Goal: Book appointment/travel/reservation

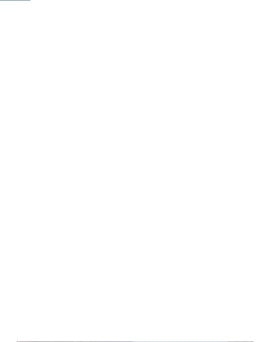
scroll to position [385, 0]
click at [64, 71] on link "Familienhotel finden" at bounding box center [54, 62] width 74 height 17
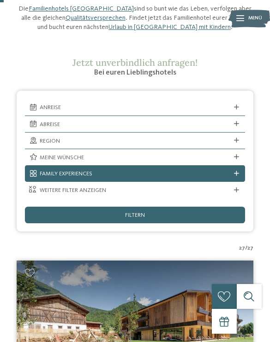
scroll to position [116, 0]
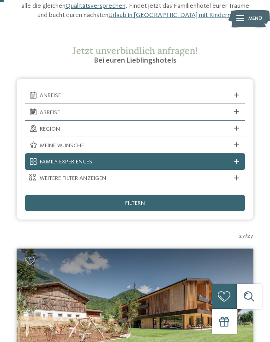
click at [223, 92] on span "Anreise" at bounding box center [135, 96] width 191 height 8
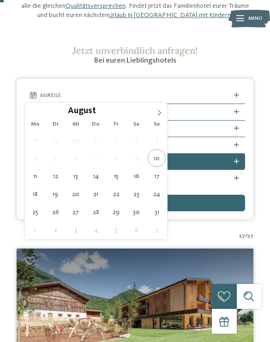
type div "15.08.2025"
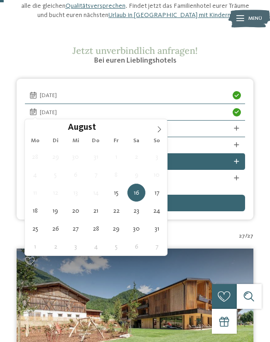
type div "17.08.2025"
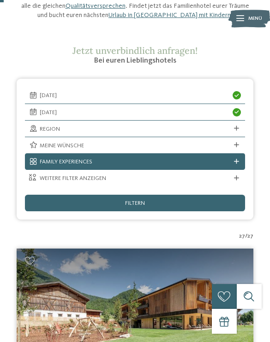
click at [198, 126] on span "Region" at bounding box center [135, 129] width 191 height 8
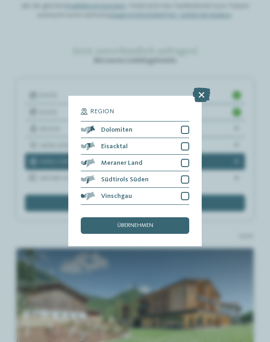
click at [187, 126] on div at bounding box center [185, 130] width 8 height 8
click at [187, 142] on div at bounding box center [185, 146] width 8 height 8
click at [185, 159] on div at bounding box center [185, 163] width 8 height 8
click at [186, 176] on div at bounding box center [185, 180] width 8 height 8
click at [188, 192] on div at bounding box center [185, 196] width 8 height 8
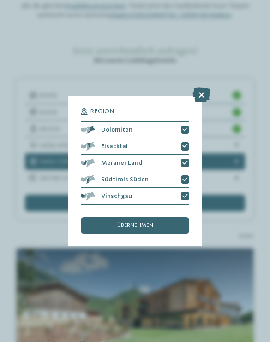
click at [164, 217] on div "übernehmen" at bounding box center [135, 225] width 108 height 17
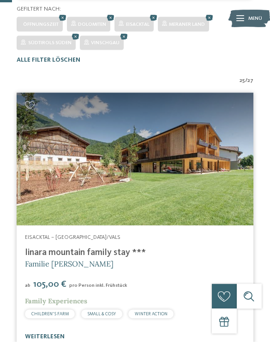
scroll to position [338, 0]
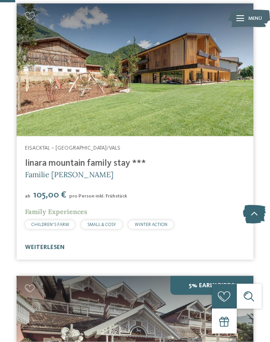
click at [210, 116] on div at bounding box center [135, 70] width 236 height 133
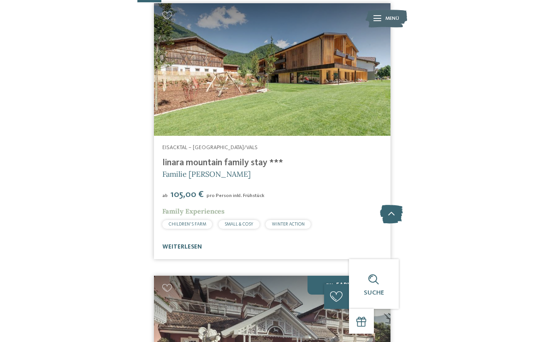
scroll to position [235, 0]
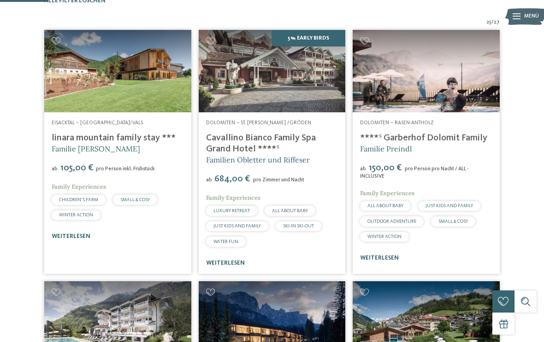
click at [82, 240] on link "weiterlesen" at bounding box center [71, 237] width 39 height 6
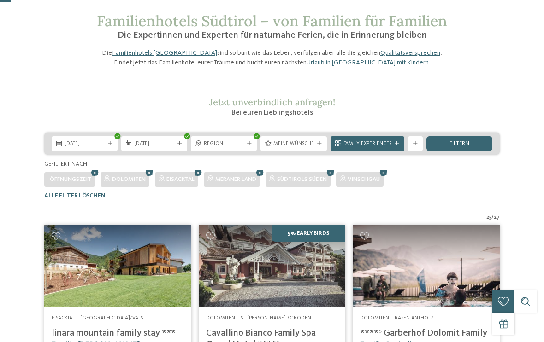
scroll to position [38, 0]
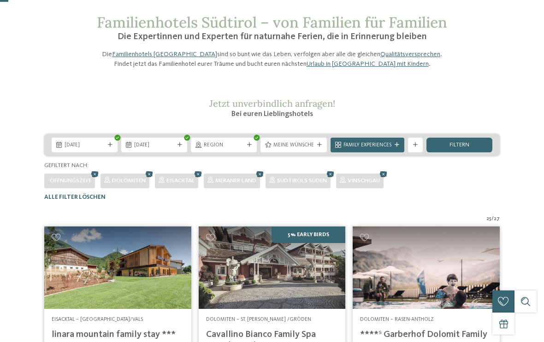
click at [269, 149] on span "Meine Wünsche" at bounding box center [293, 145] width 41 height 7
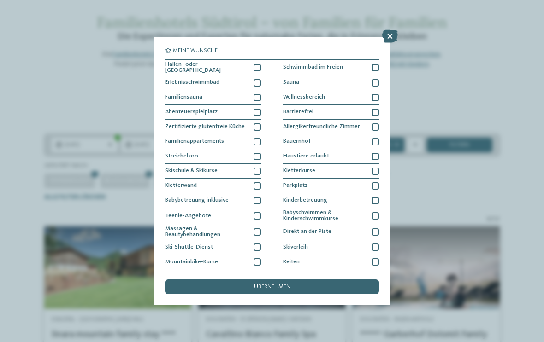
click at [269, 40] on icon at bounding box center [390, 36] width 16 height 13
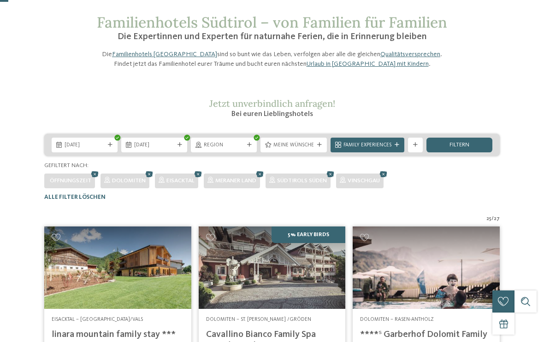
click at [269, 152] on div "Family Experiences" at bounding box center [366, 145] width 77 height 15
click at [269, 147] on icon at bounding box center [415, 145] width 5 height 5
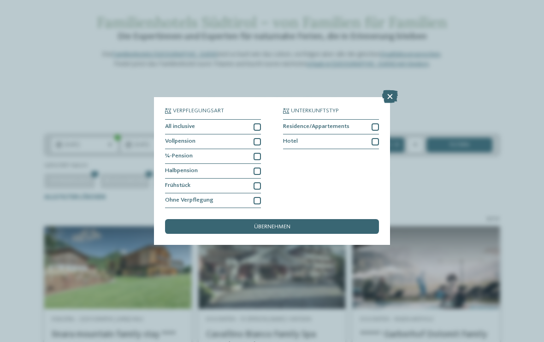
click at [269, 90] on icon at bounding box center [390, 96] width 16 height 13
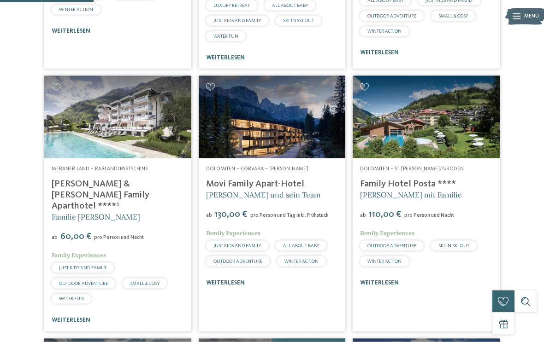
scroll to position [450, 0]
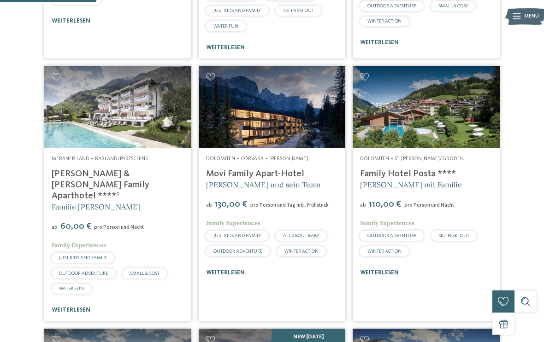
click at [149, 185] on link "[PERSON_NAME] & [PERSON_NAME] Family Aparthotel ****ˢ" at bounding box center [101, 185] width 98 height 31
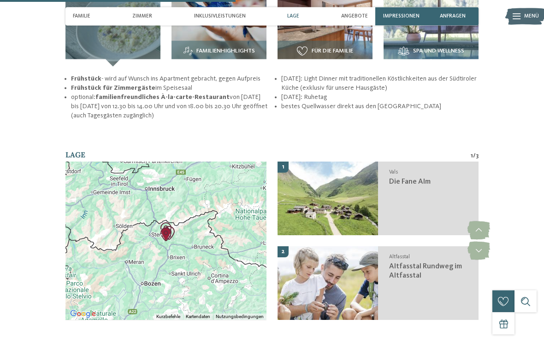
scroll to position [1039, 0]
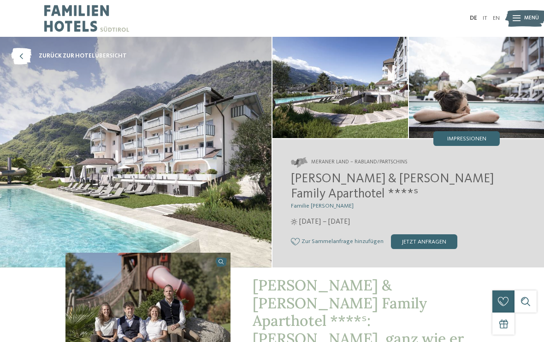
scroll to position [6, 0]
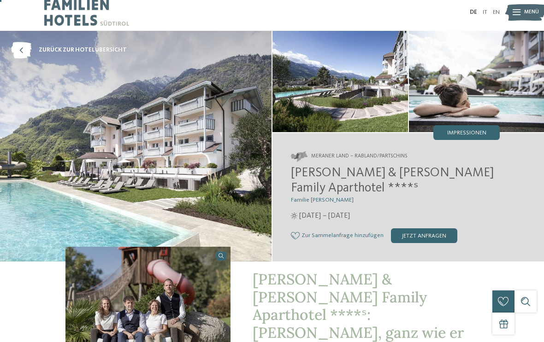
click at [426, 229] on div "jetzt anfragen" at bounding box center [424, 236] width 66 height 15
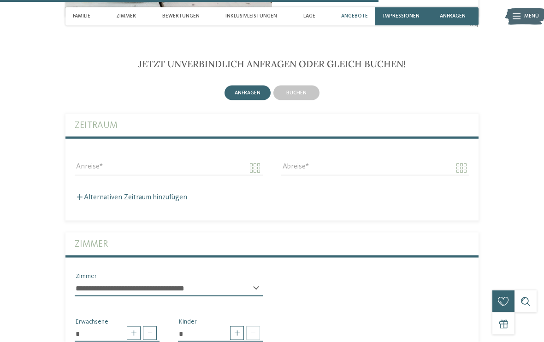
scroll to position [1824, 0]
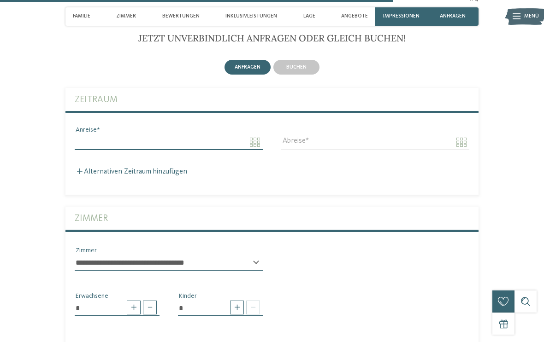
click at [252, 135] on input "Anreise" at bounding box center [169, 143] width 188 height 16
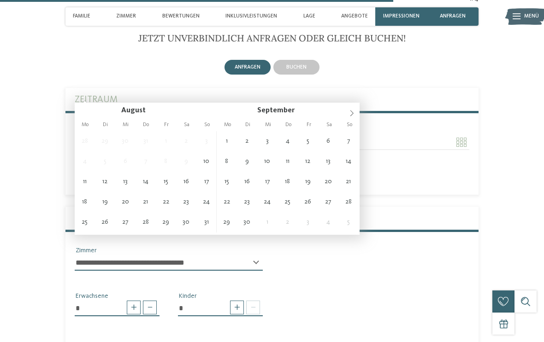
type input "**********"
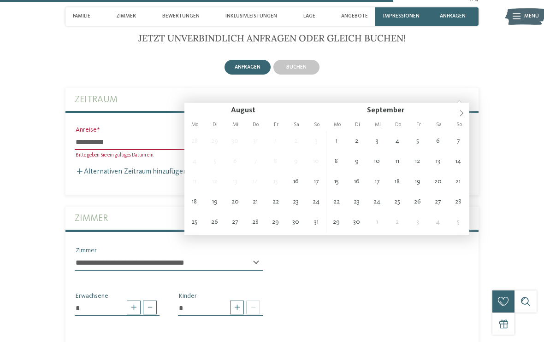
click at [214, 181] on span "12" at bounding box center [215, 182] width 20 height 20
type input "**********"
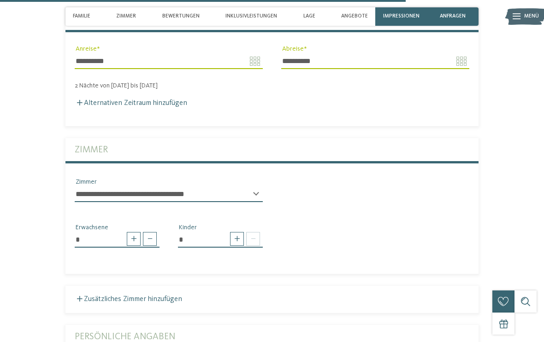
scroll to position [1906, 0]
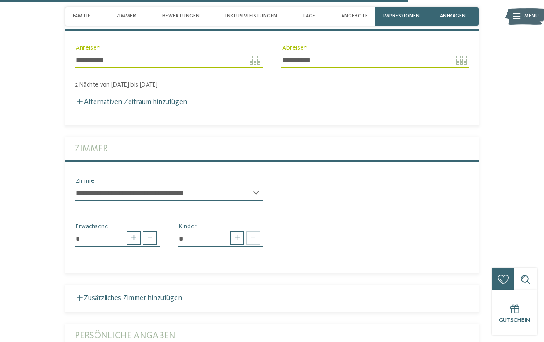
click at [136, 222] on div "* Erwachsene" at bounding box center [116, 238] width 103 height 32
click at [136, 231] on span at bounding box center [134, 238] width 14 height 14
type input "*"
click at [0, 0] on div "Jetzt anmelden" at bounding box center [0, 0] width 0 height 0
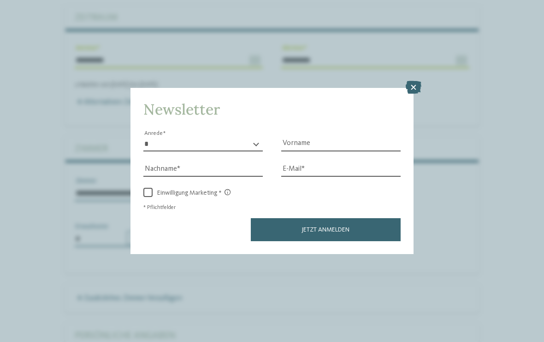
click at [409, 81] on icon at bounding box center [413, 87] width 16 height 13
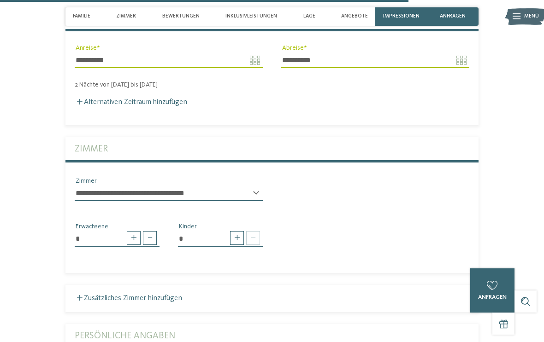
click at [234, 231] on span at bounding box center [237, 238] width 14 height 14
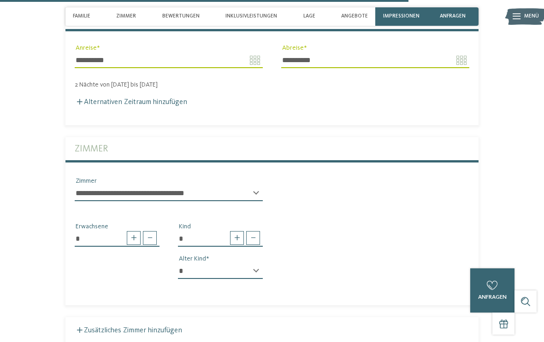
click at [233, 231] on span at bounding box center [237, 238] width 14 height 14
type input "*"
click at [240, 264] on select "* * * * * * * * * * * ** ** ** ** ** ** ** **" at bounding box center [220, 272] width 85 height 16
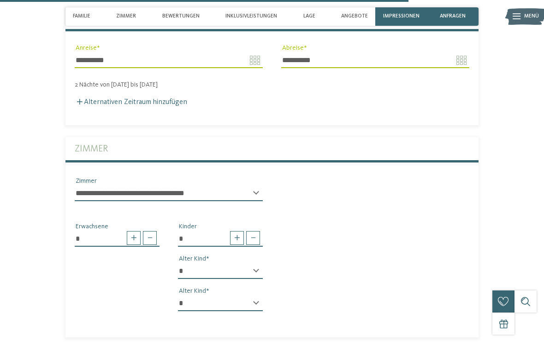
select select "**"
click at [227, 296] on select "* * * * * * * * * * * ** ** ** ** ** ** ** **" at bounding box center [220, 304] width 85 height 16
select select "**"
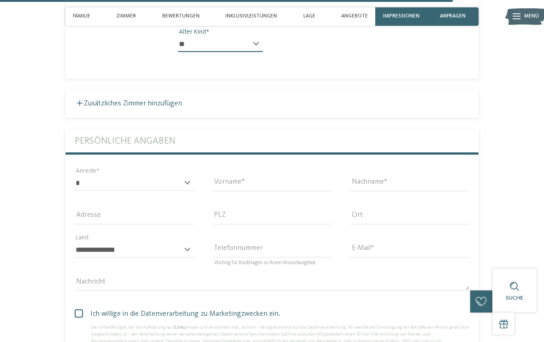
scroll to position [2166, 0]
click at [194, 175] on select "* **** **** ******* ******" at bounding box center [134, 183] width 119 height 16
select select "*"
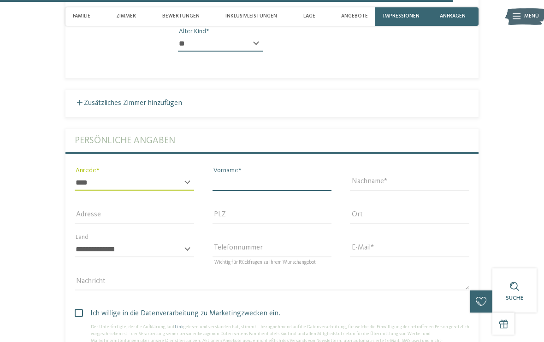
click at [319, 175] on input "Vorname" at bounding box center [271, 183] width 119 height 16
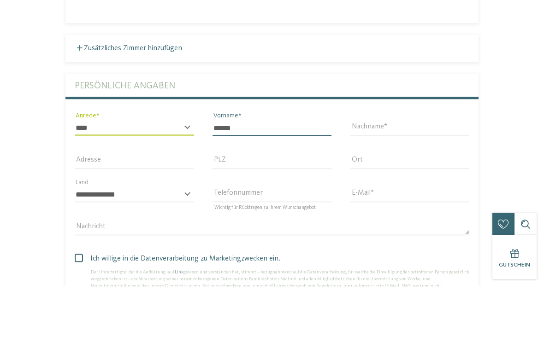
type input "******"
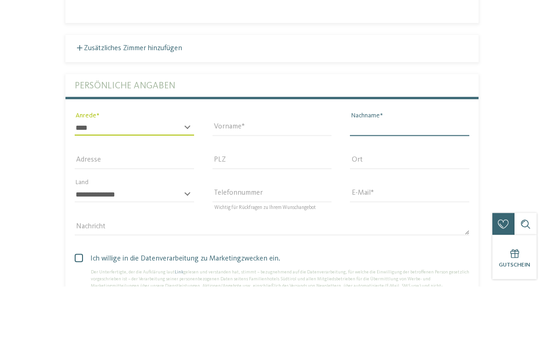
click at [389, 176] on input "Nachname" at bounding box center [409, 184] width 119 height 16
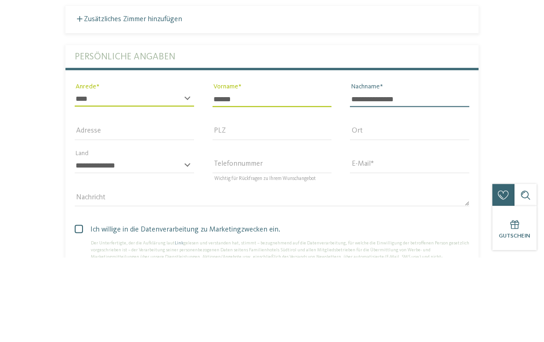
type input "**********"
click at [398, 242] on input "E-Mail" at bounding box center [409, 250] width 119 height 16
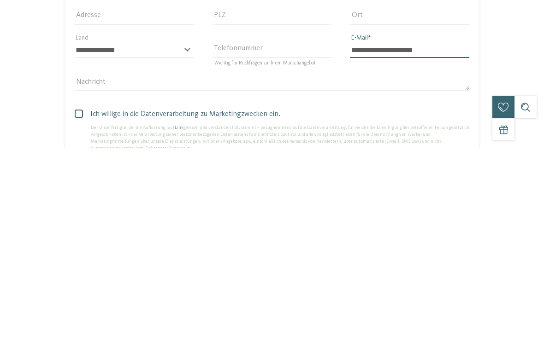
scroll to position [2176, 0]
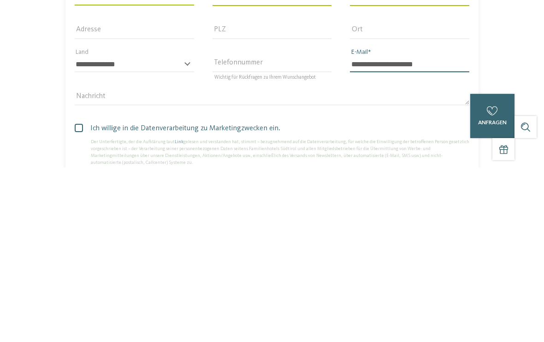
type input "**********"
click at [77, 298] on label "Ich willige in die Datenverarbeitung zu Marketingzwecken ein." at bounding box center [272, 303] width 394 height 11
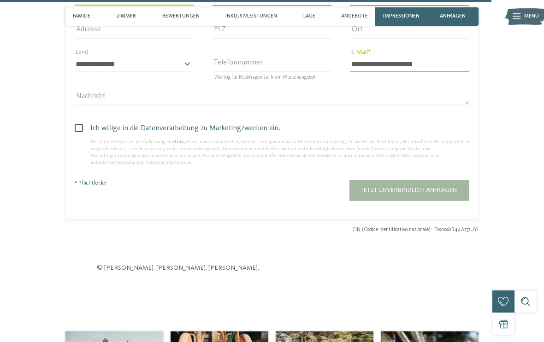
click at [456, 187] on span "Jetzt unverbindlich anfragen" at bounding box center [409, 190] width 95 height 6
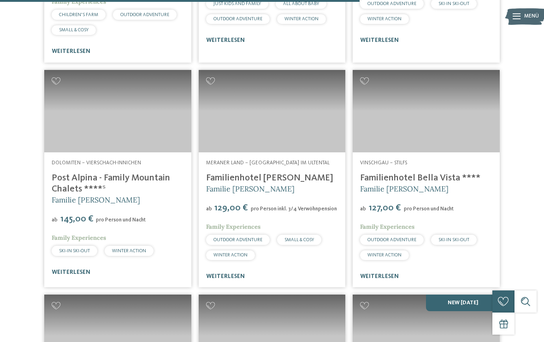
scroll to position [1657, 0]
